Goal: Task Accomplishment & Management: Complete application form

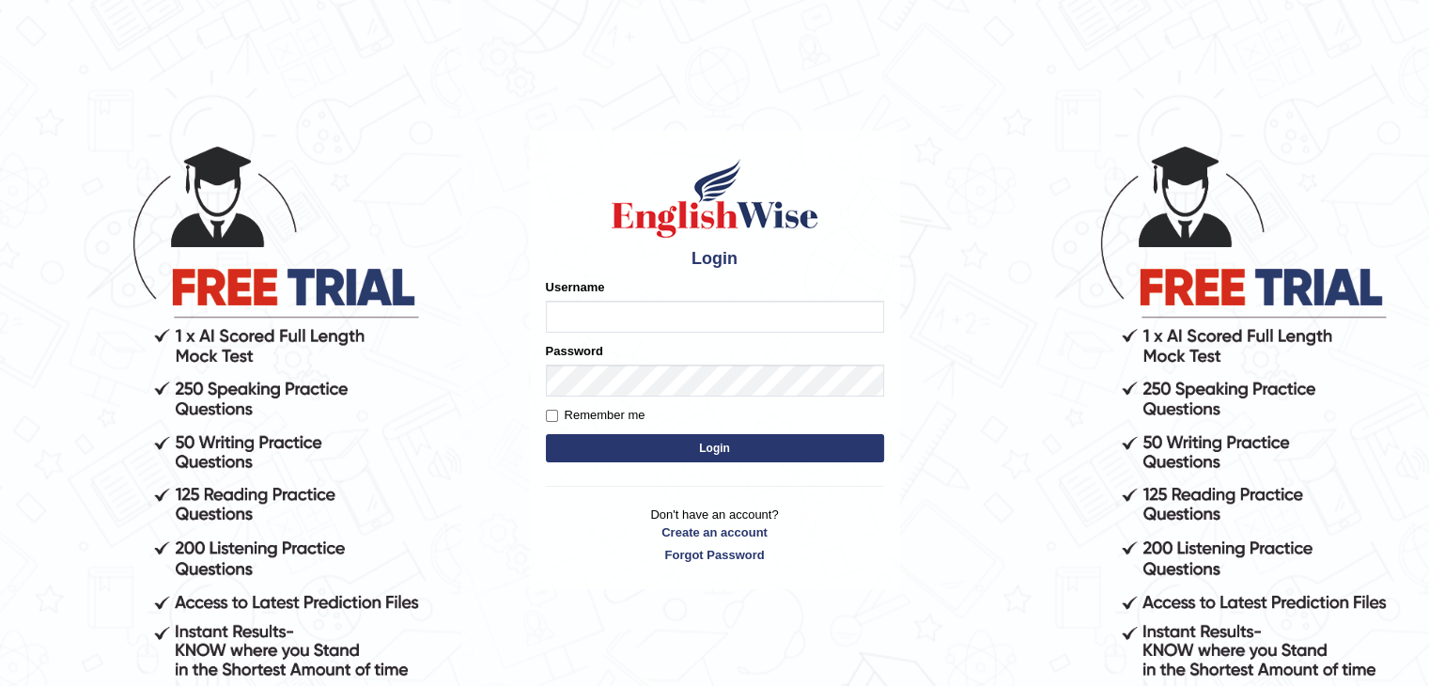
click at [714, 397] on form "Please fix the following errors: Username Password Remember me Login" at bounding box center [715, 372] width 338 height 189
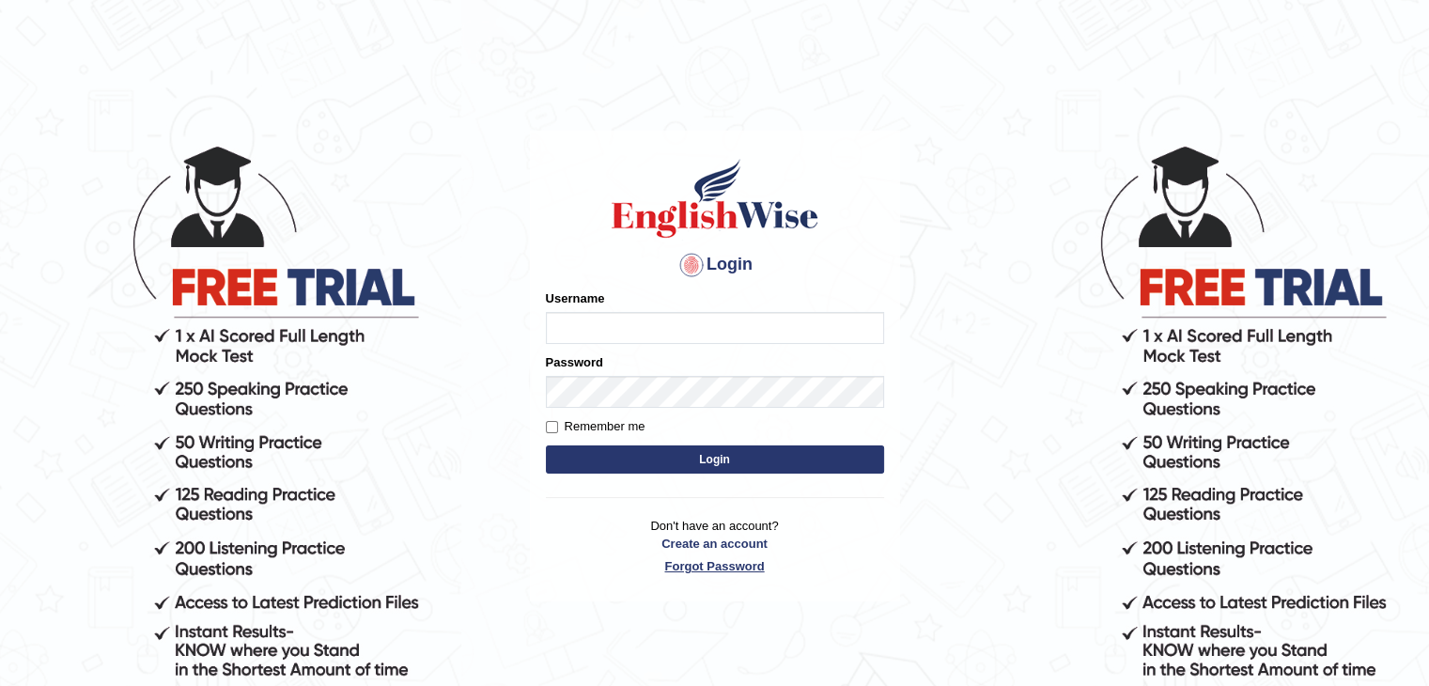
click at [706, 568] on link "Forgot Password" at bounding box center [715, 566] width 338 height 18
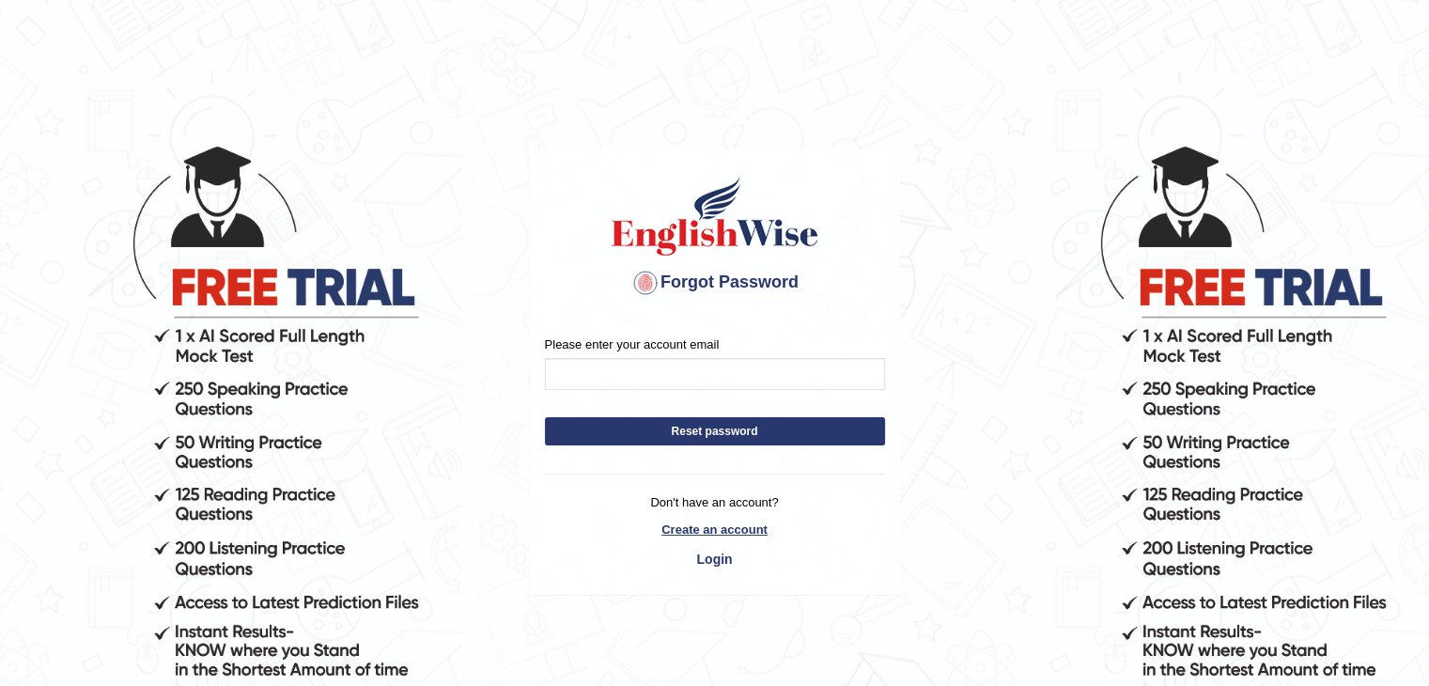
click at [714, 526] on link "Create an account" at bounding box center [715, 529] width 340 height 18
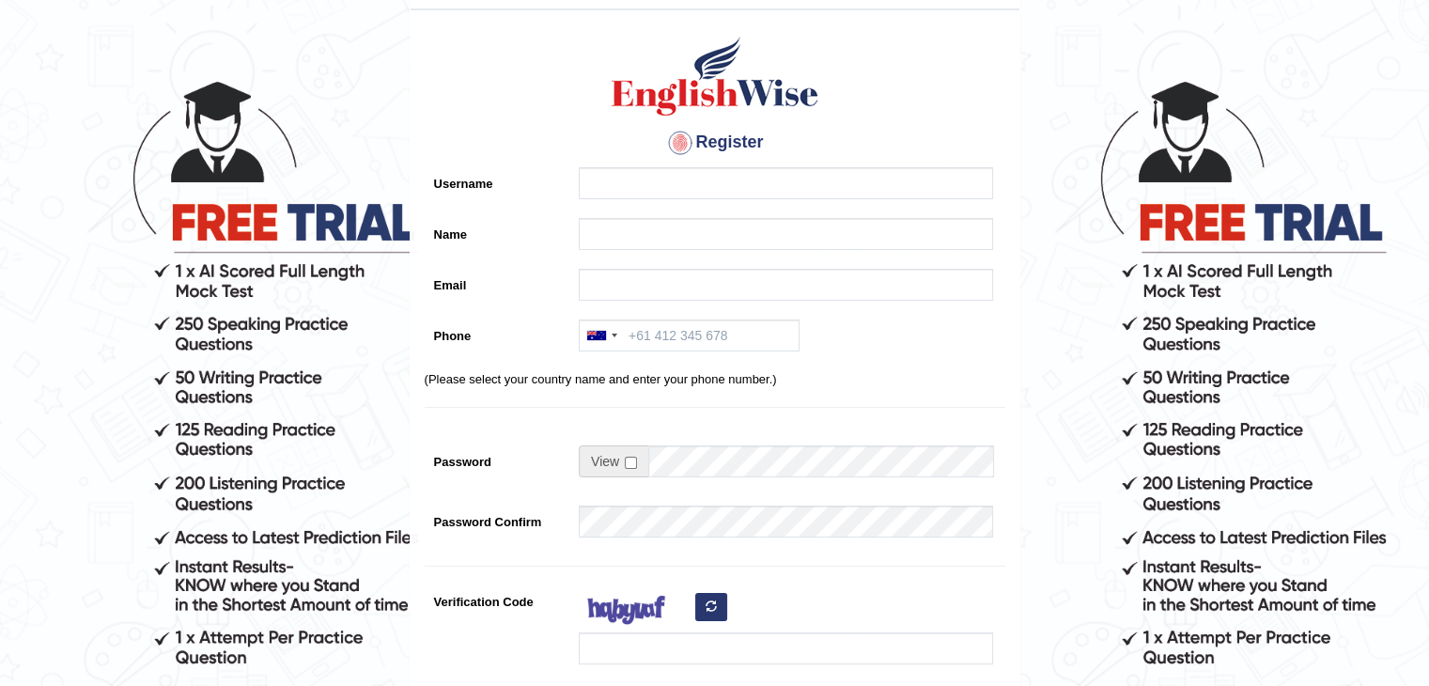
scroll to position [53, 0]
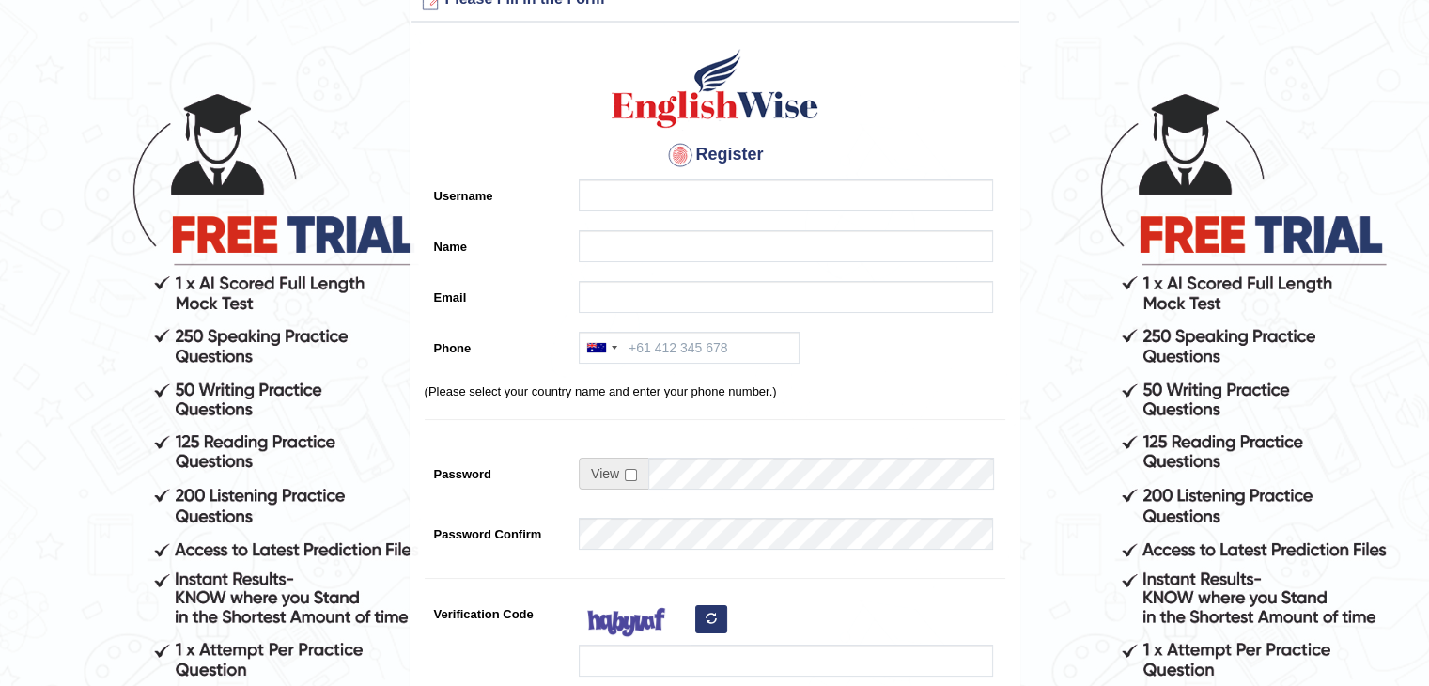
click at [700, 164] on h4 "Register" at bounding box center [715, 155] width 581 height 30
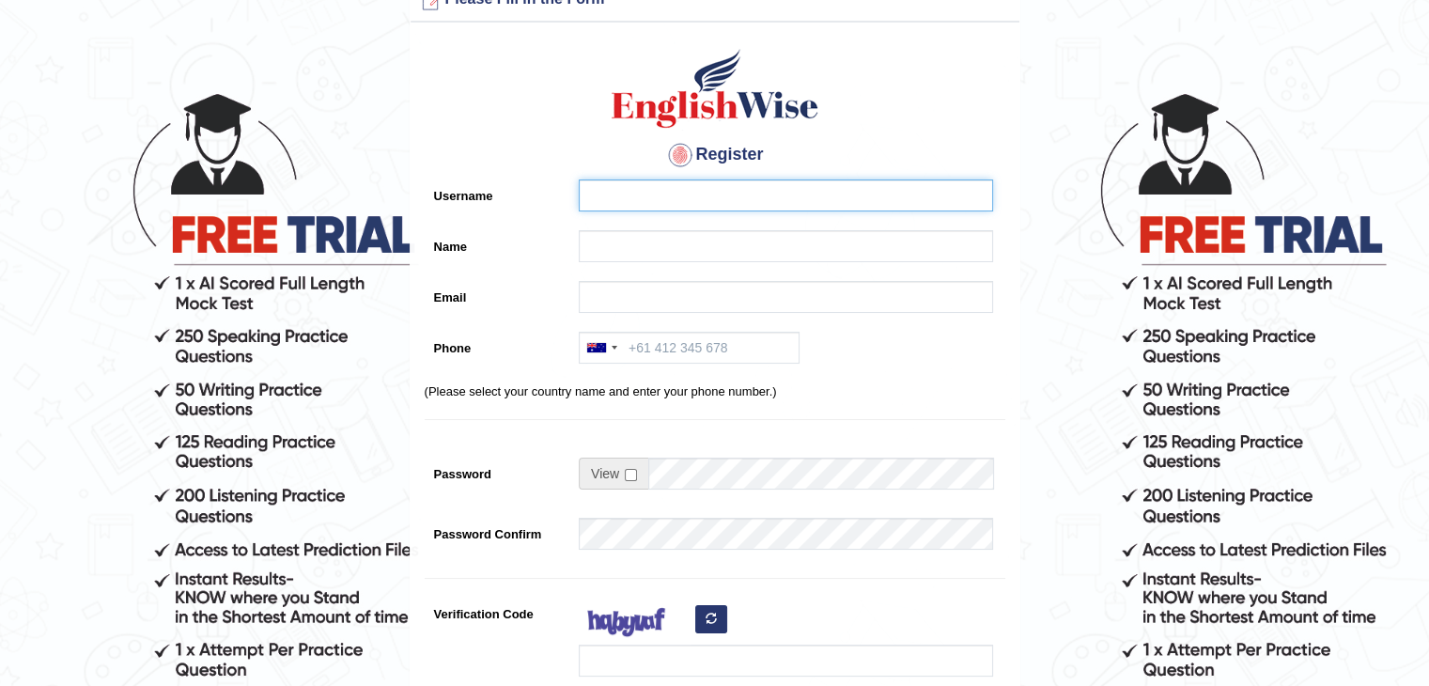
click at [699, 193] on input "Username" at bounding box center [786, 195] width 414 height 32
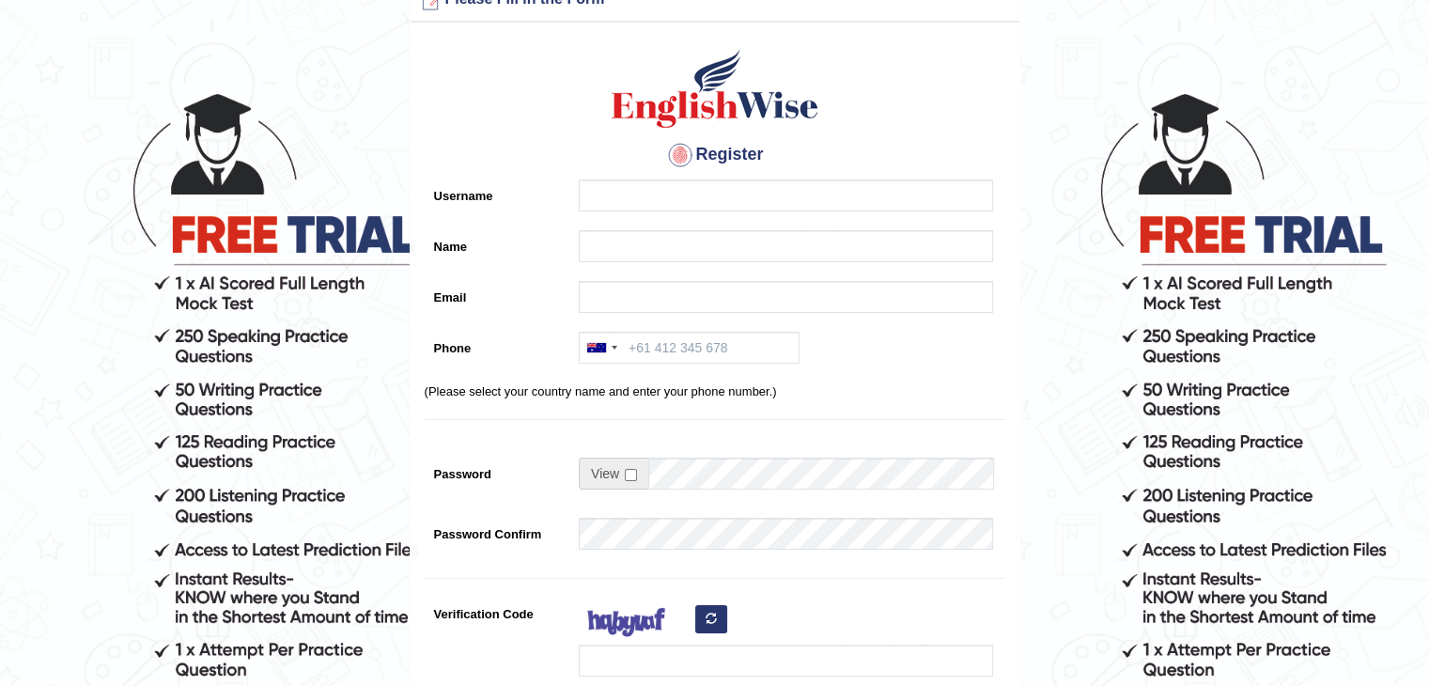
click at [700, 226] on div "Register Username Name Email Phone Australia +61 India (भारत) +91 New Zealand +…" at bounding box center [715, 424] width 609 height 784
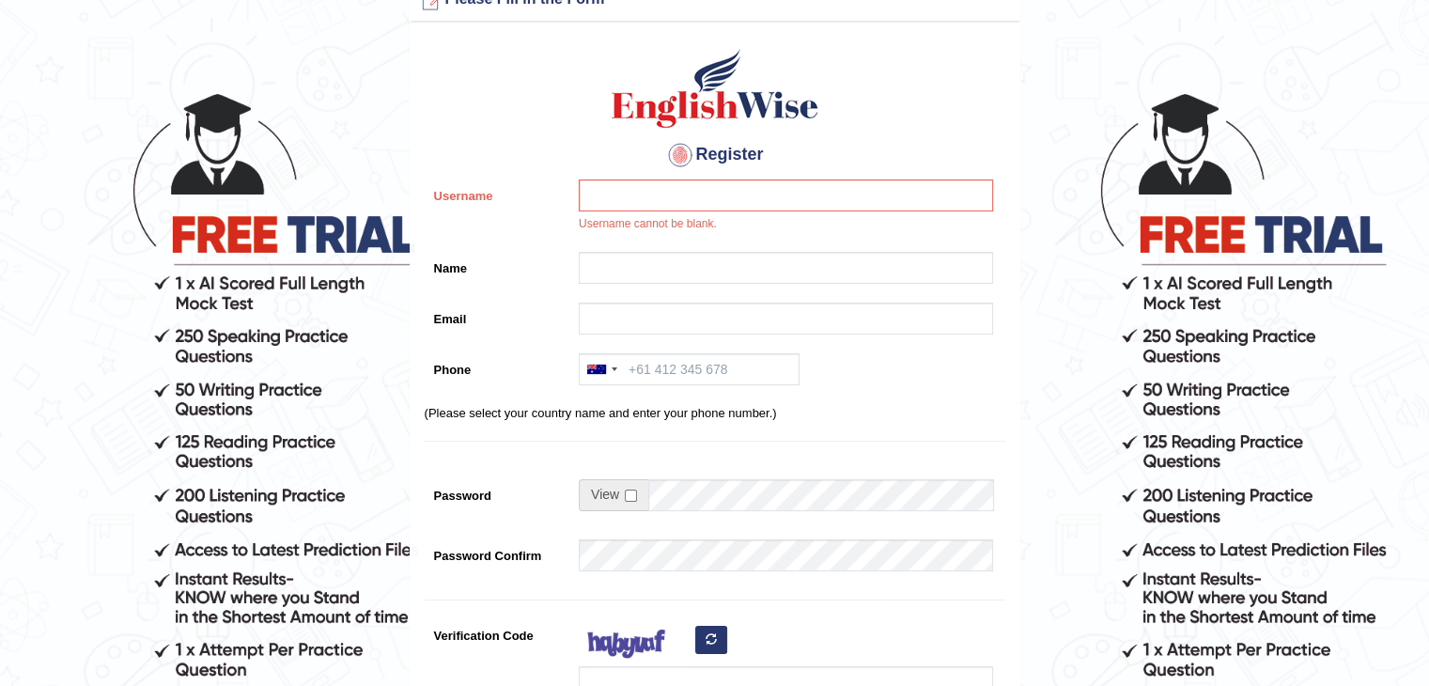
click at [705, 241] on div "Username cannot be blank." at bounding box center [781, 210] width 424 height 63
click at [706, 268] on input "Name" at bounding box center [786, 268] width 414 height 32
